Goal: Task Accomplishment & Management: Complete application form

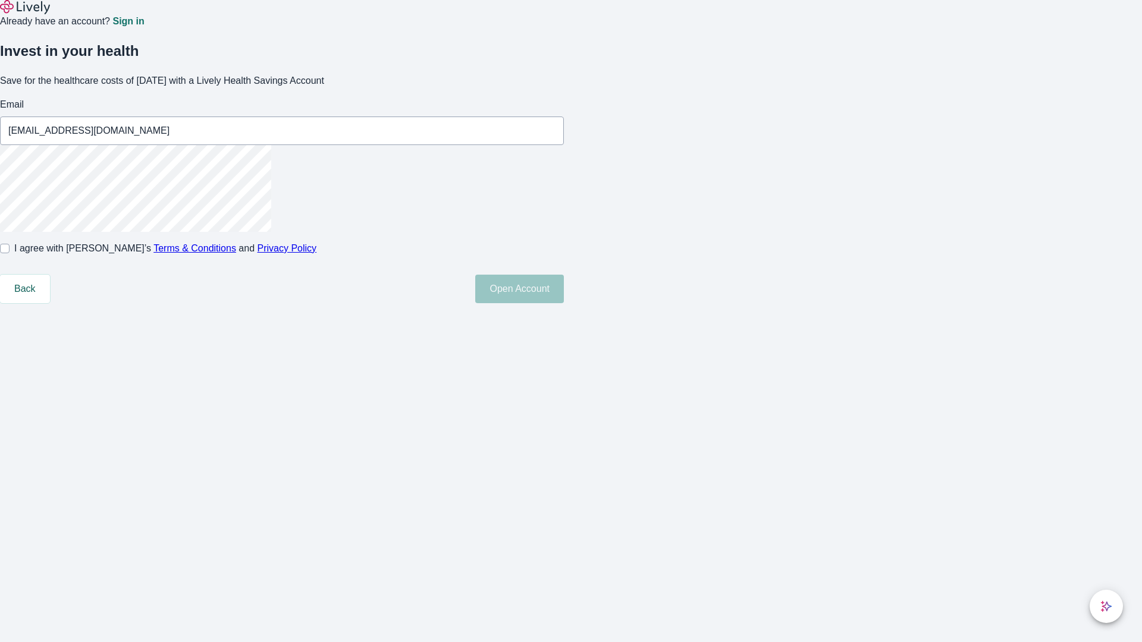
click at [10, 253] on input "I agree with Lively’s Terms & Conditions and Privacy Policy" at bounding box center [5, 249] width 10 height 10
checkbox input "true"
click at [564, 303] on button "Open Account" at bounding box center [519, 289] width 89 height 29
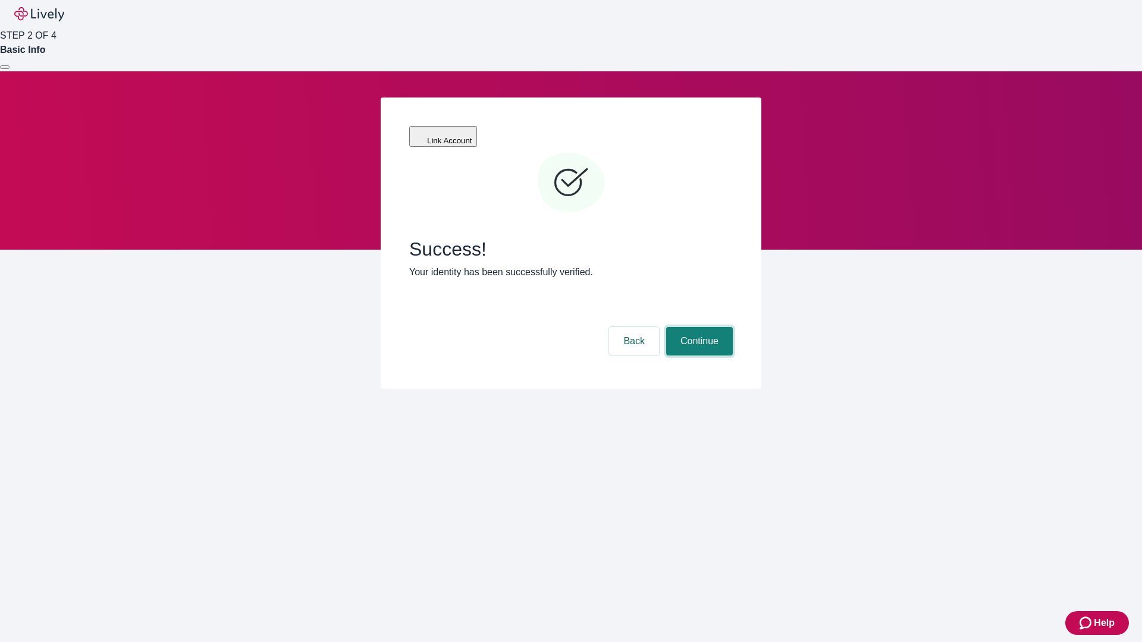
click at [698, 327] on button "Continue" at bounding box center [699, 341] width 67 height 29
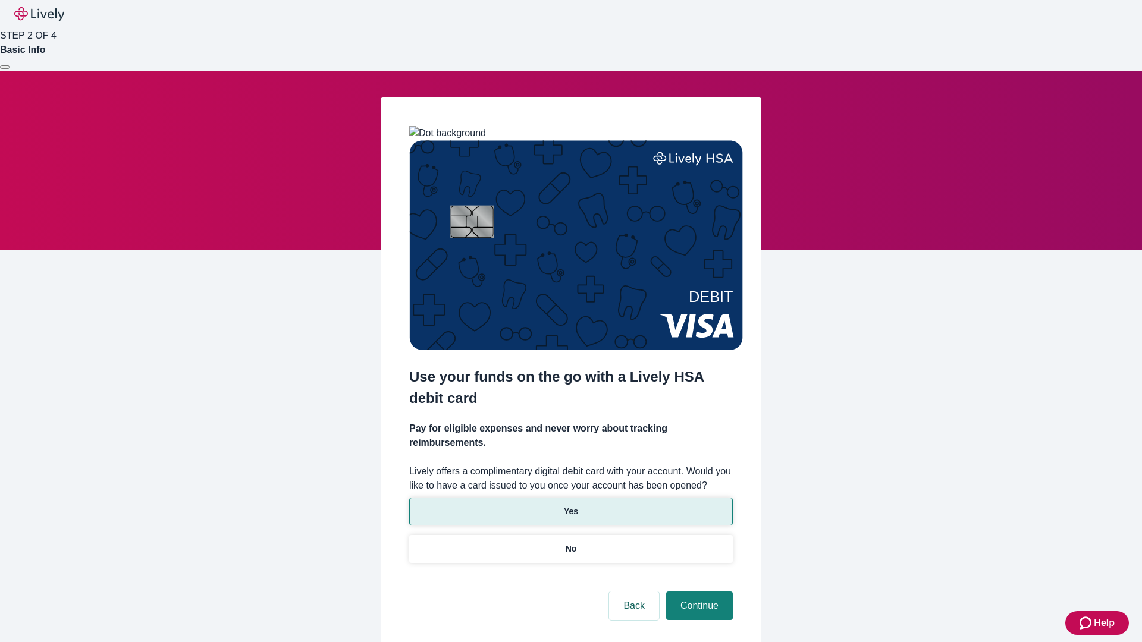
click at [570, 506] on p "Yes" at bounding box center [571, 512] width 14 height 12
click at [698, 592] on button "Continue" at bounding box center [699, 606] width 67 height 29
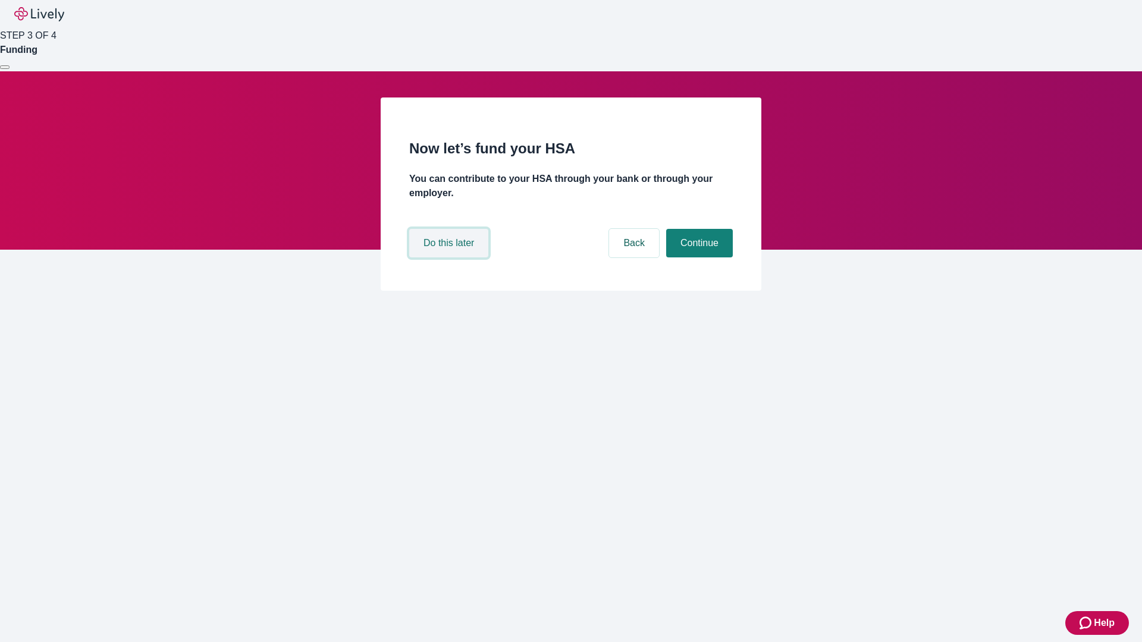
click at [450, 258] on button "Do this later" at bounding box center [448, 243] width 79 height 29
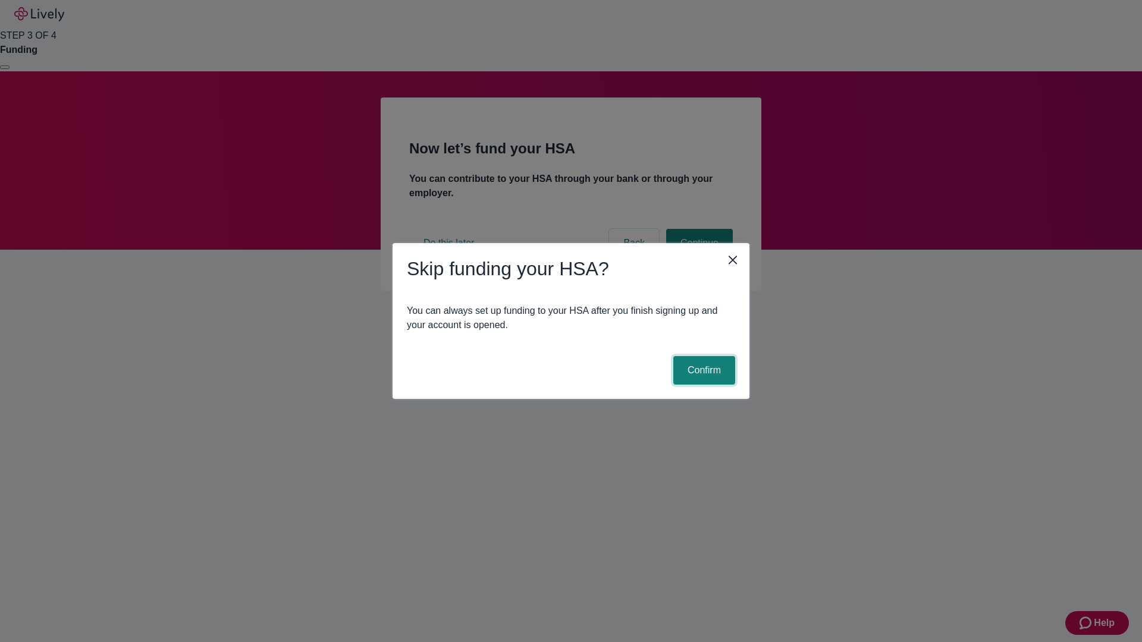
click at [703, 371] on button "Confirm" at bounding box center [704, 370] width 62 height 29
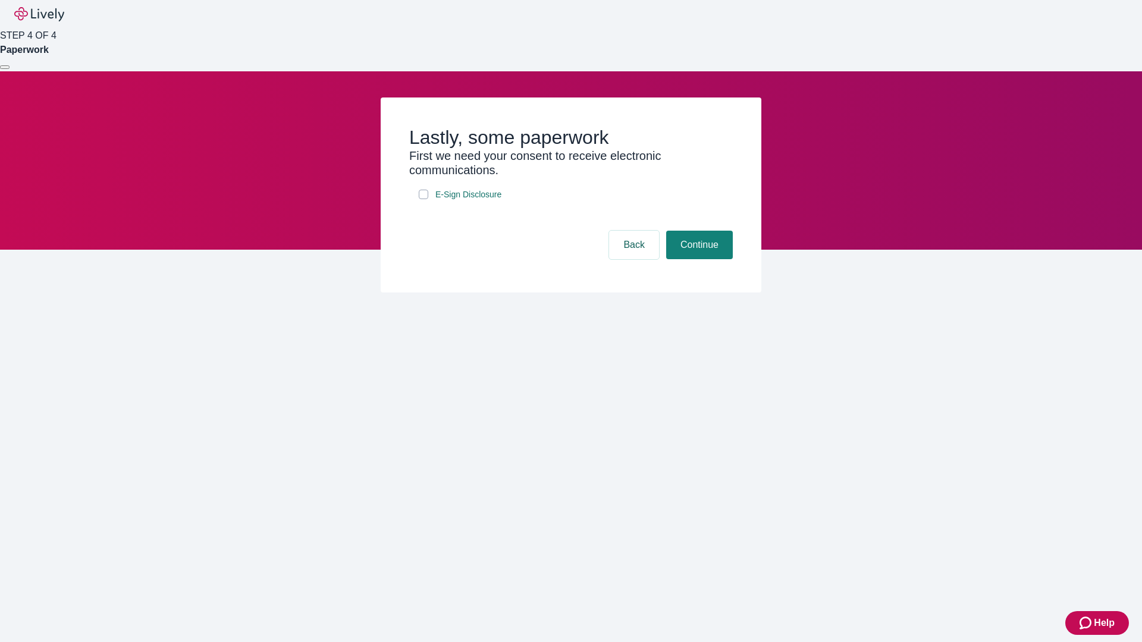
click at [424, 199] on input "E-Sign Disclosure" at bounding box center [424, 195] width 10 height 10
checkbox input "true"
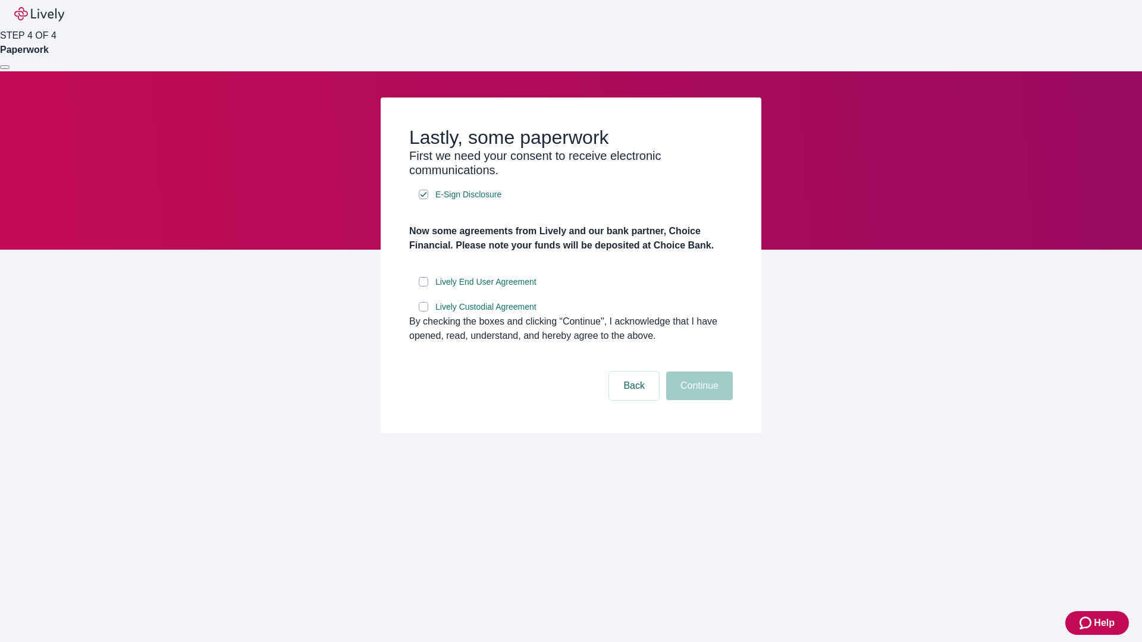
click at [424, 287] on input "Lively End User Agreement" at bounding box center [424, 282] width 10 height 10
checkbox input "true"
click at [424, 312] on input "Lively Custodial Agreement" at bounding box center [424, 307] width 10 height 10
checkbox input "true"
click at [698, 400] on button "Continue" at bounding box center [699, 386] width 67 height 29
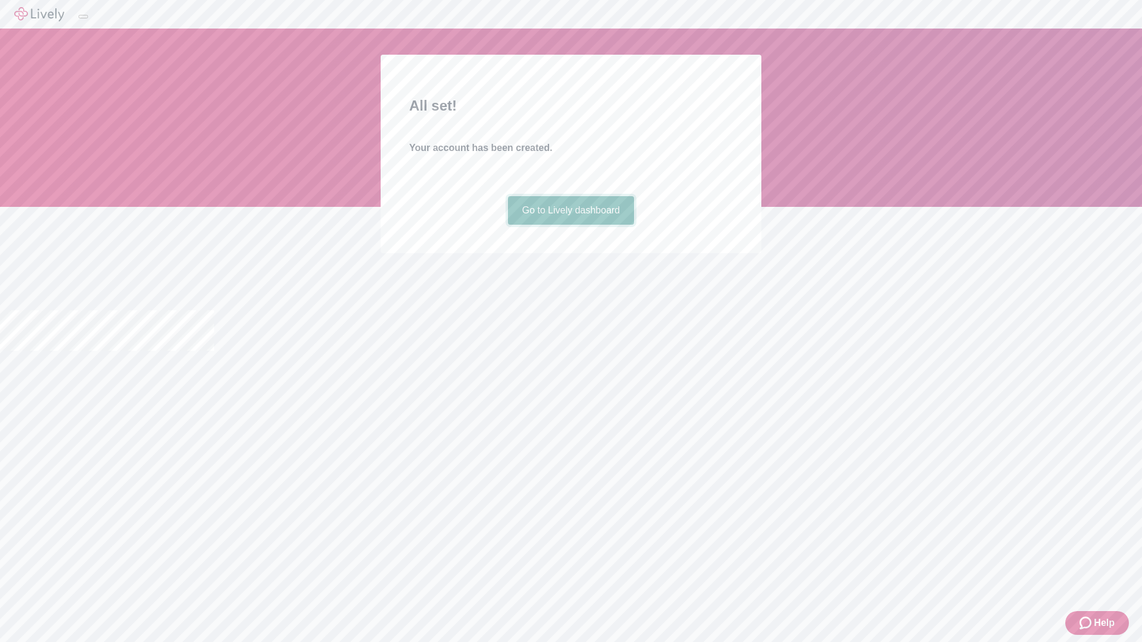
click at [570, 225] on link "Go to Lively dashboard" at bounding box center [571, 210] width 127 height 29
